Goal: Task Accomplishment & Management: Manage account settings

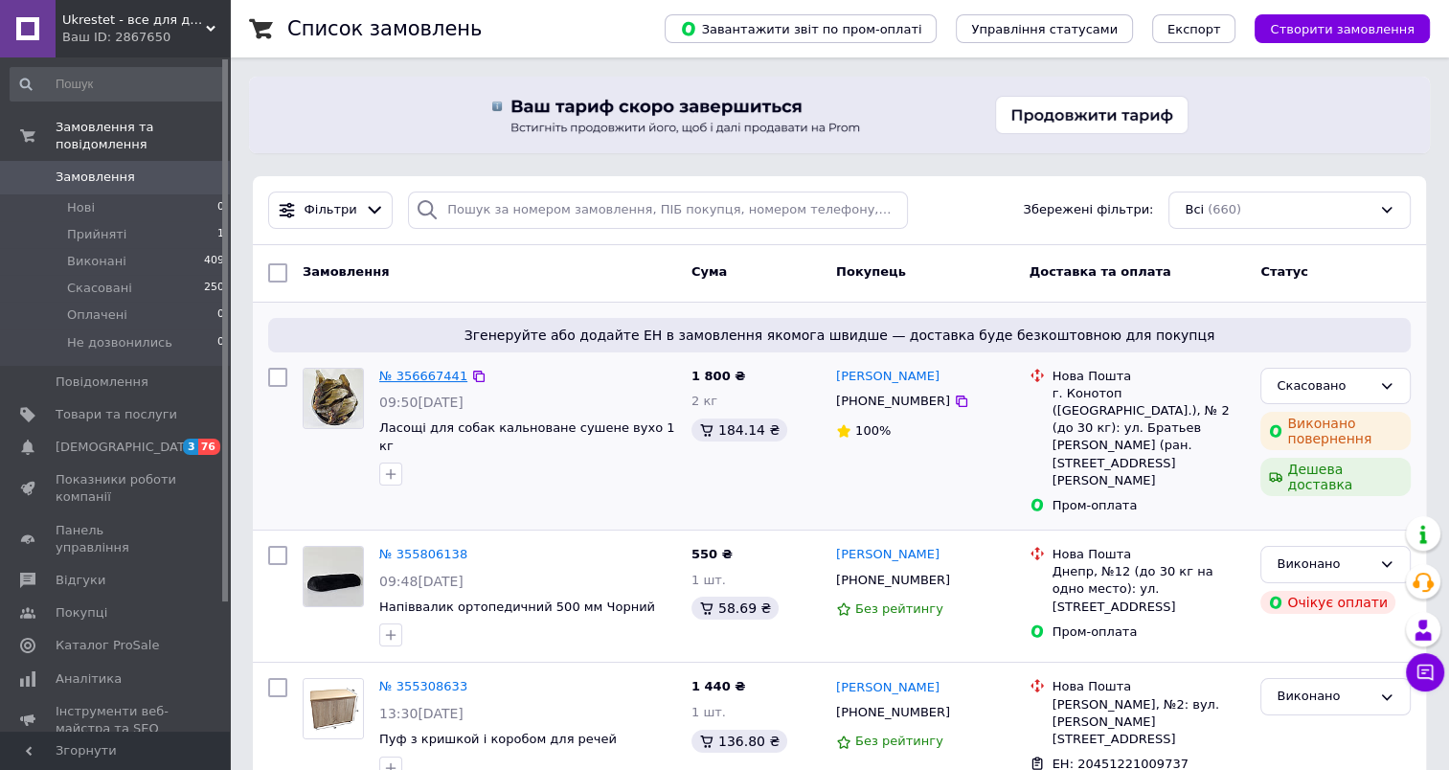
click at [425, 373] on link "№ 356667441" at bounding box center [423, 376] width 88 height 14
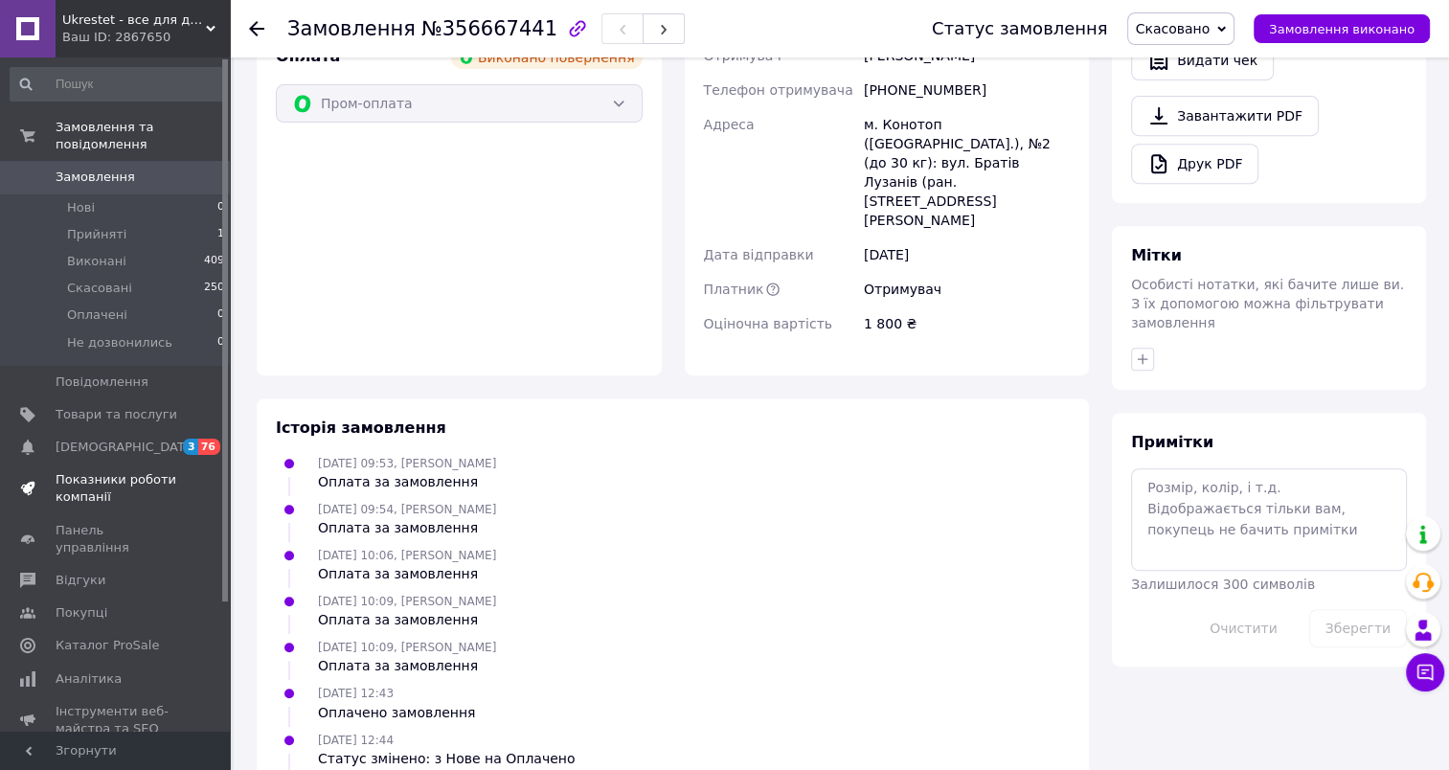
scroll to position [523, 0]
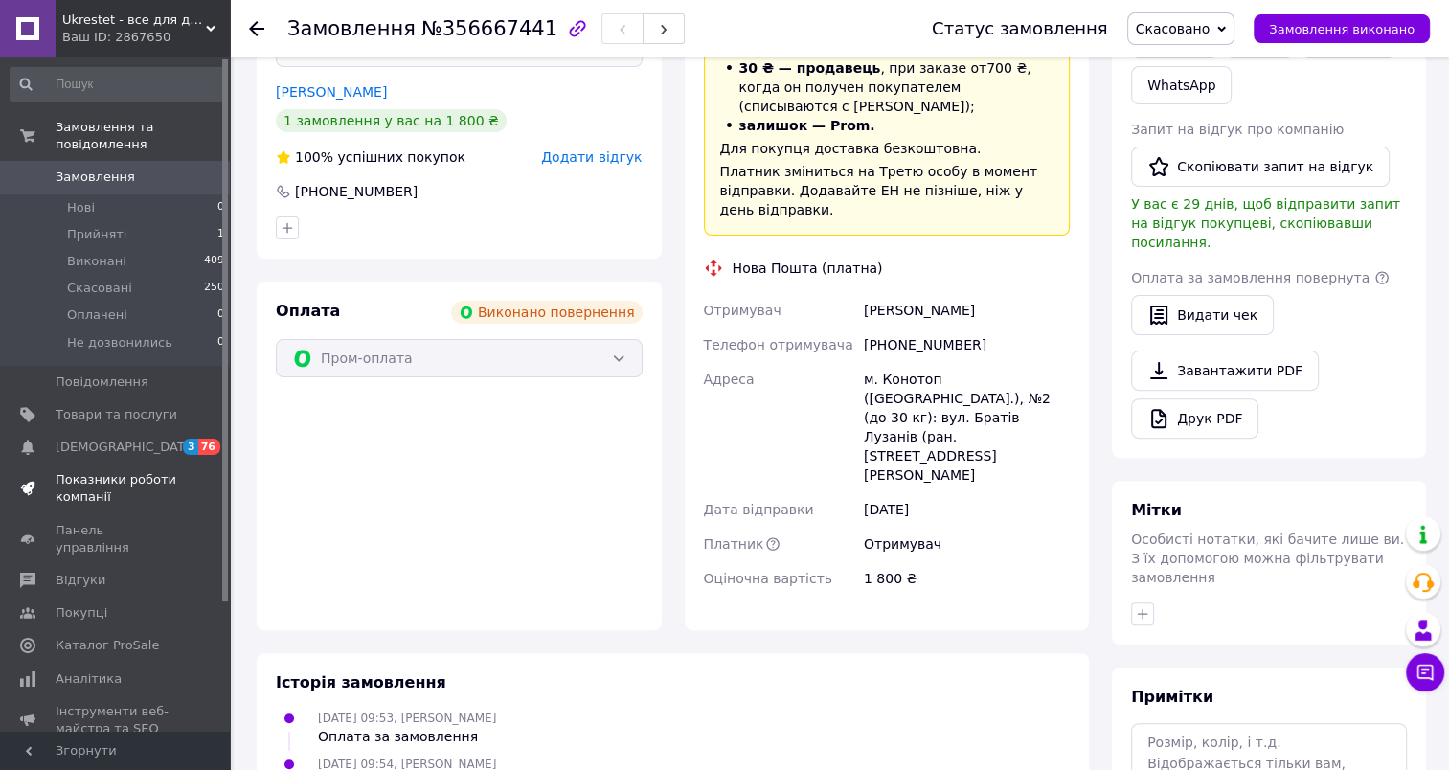
click at [109, 471] on span "Показники роботи компанії" at bounding box center [117, 488] width 122 height 34
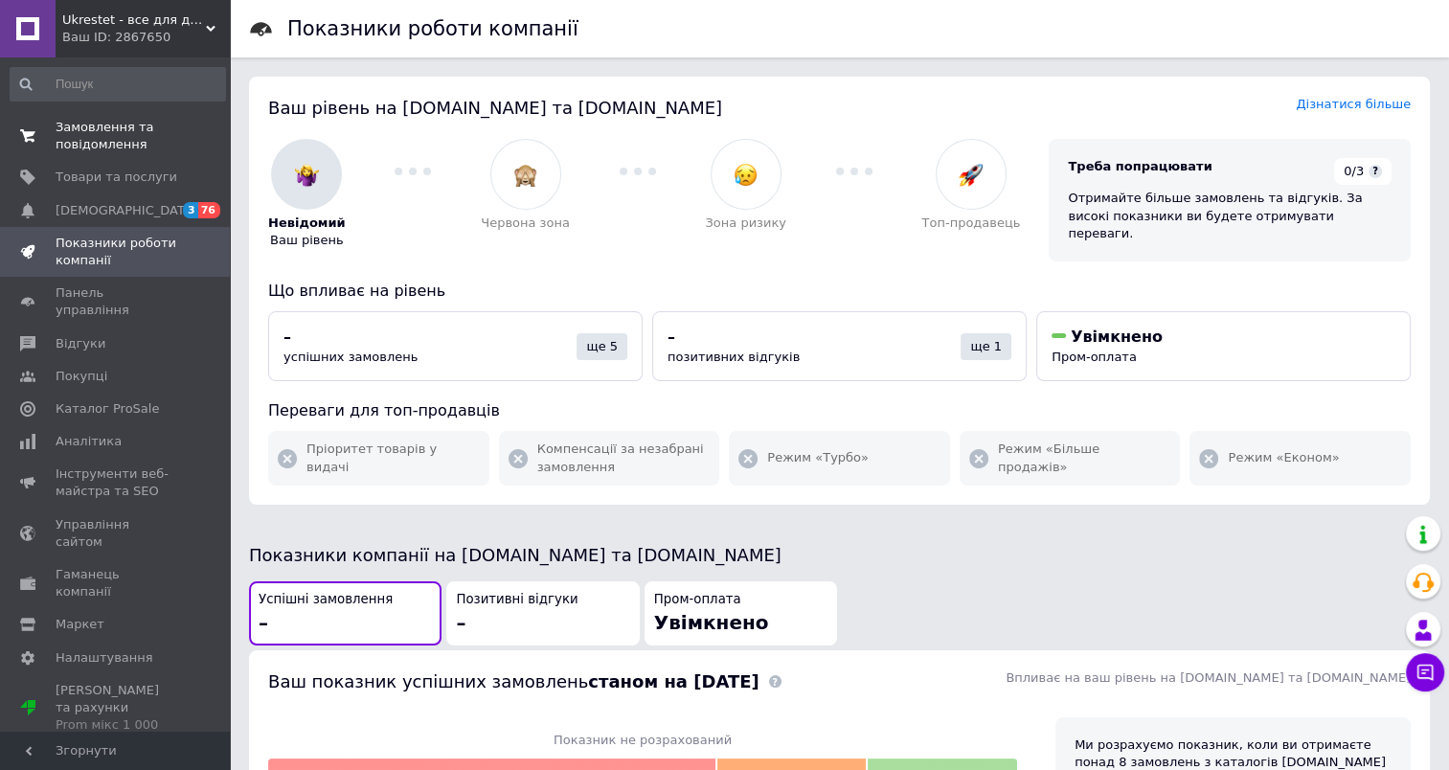
click at [142, 144] on span "Замовлення та повідомлення" at bounding box center [117, 136] width 122 height 34
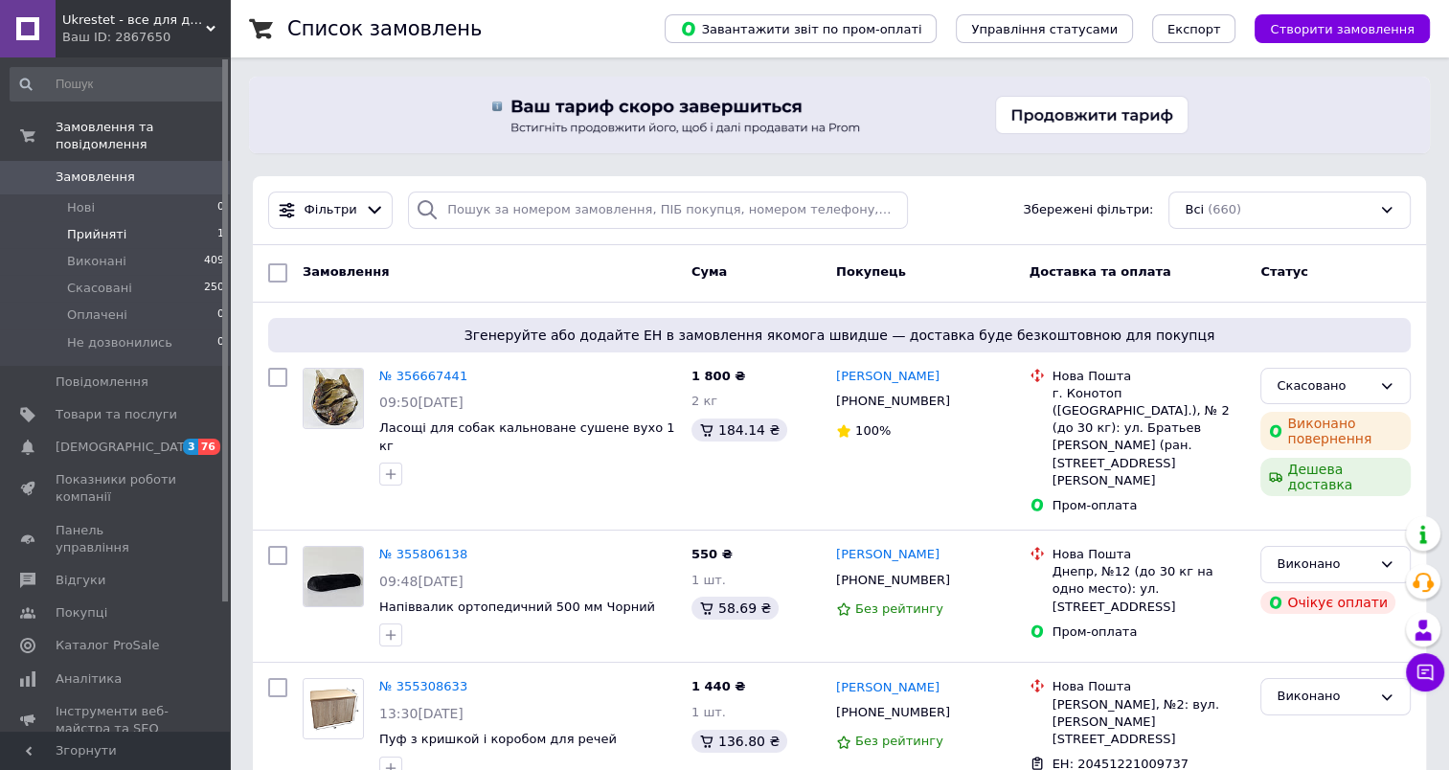
click at [115, 226] on span "Прийняті" at bounding box center [96, 234] width 59 height 17
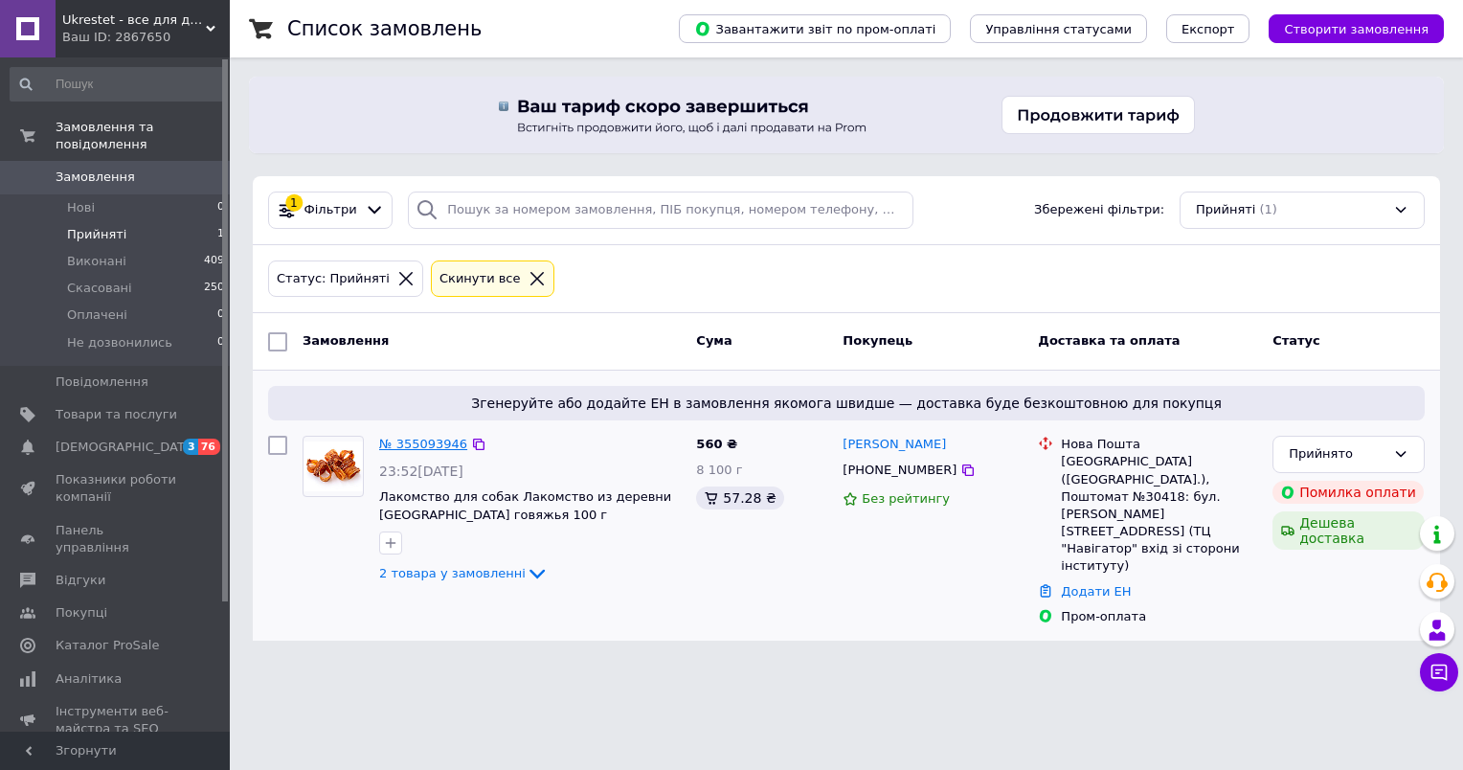
click at [437, 442] on link "№ 355093946" at bounding box center [423, 444] width 88 height 14
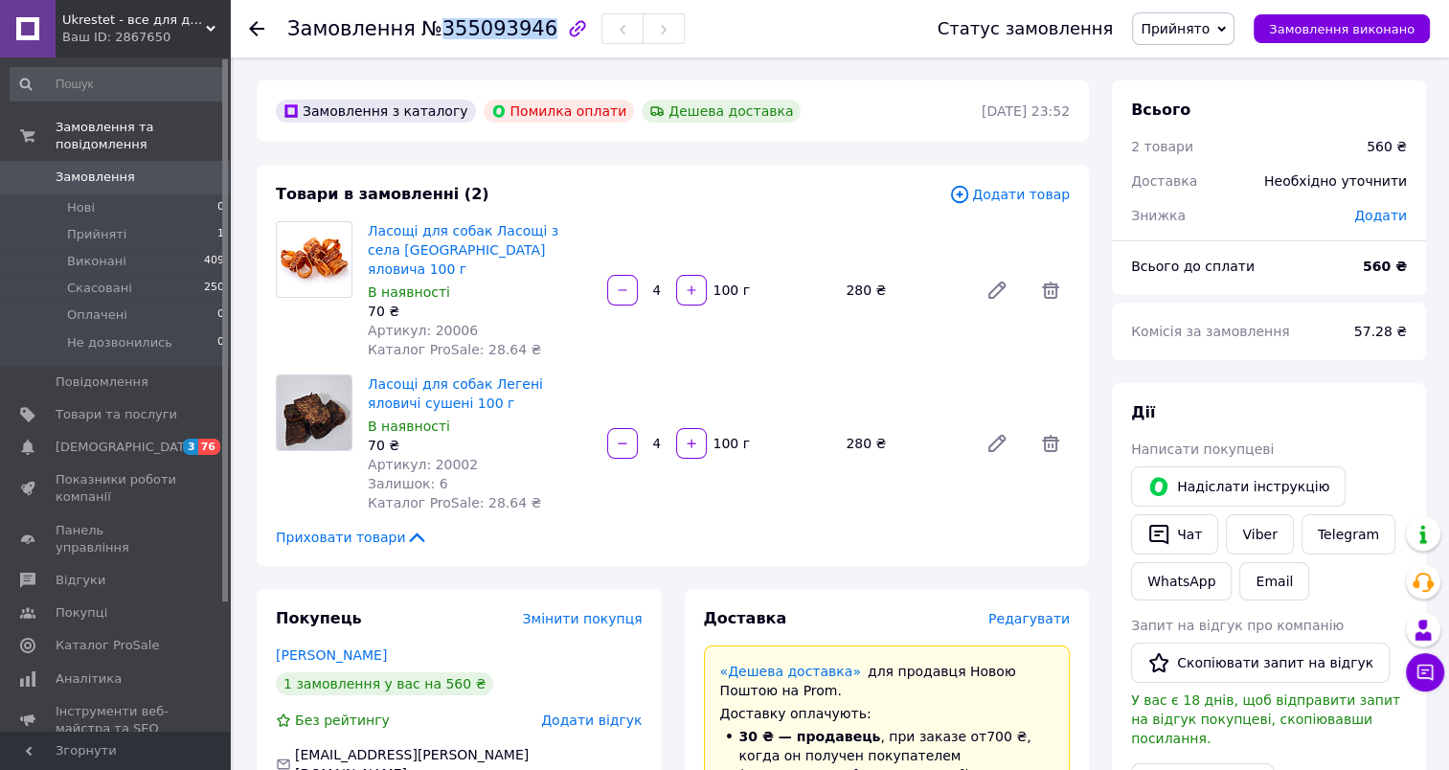
drag, startPoint x: 432, startPoint y: 27, endPoint x: 523, endPoint y: 32, distance: 91.1
click at [523, 32] on span "№355093946" at bounding box center [489, 28] width 136 height 23
copy span "355093946"
